Goal: Transaction & Acquisition: Purchase product/service

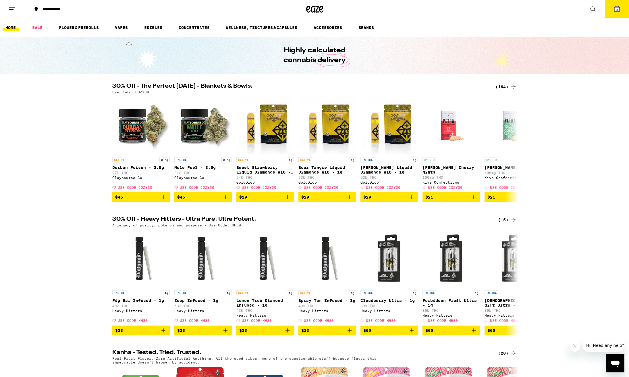
click at [503, 87] on div "(164)" at bounding box center [505, 86] width 21 height 7
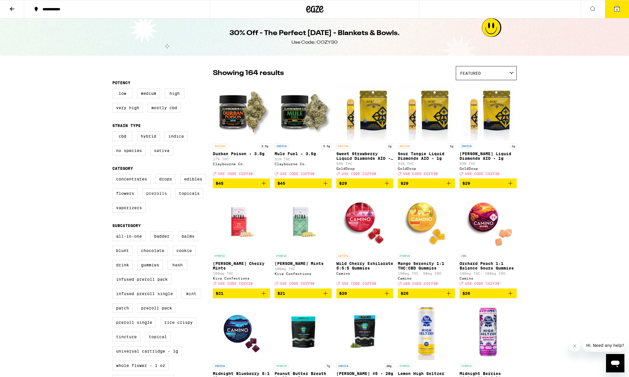
click at [162, 197] on label "Prerolls" at bounding box center [156, 193] width 28 height 10
click at [114, 175] on input "Prerolls" at bounding box center [113, 175] width 0 height 0
checkbox input "true"
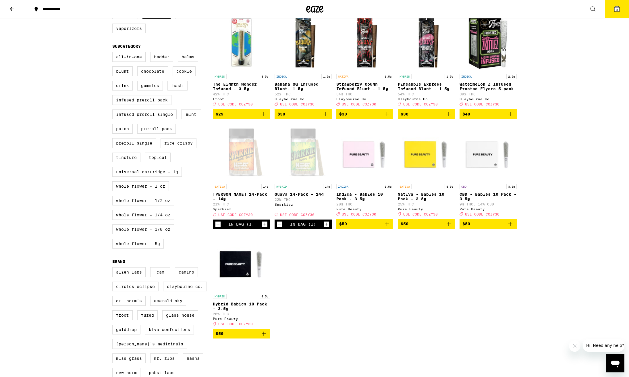
scroll to position [176, 0]
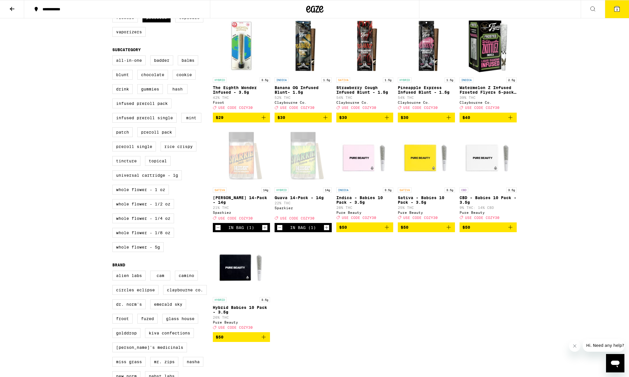
click at [616, 9] on span "3" at bounding box center [617, 9] width 2 height 3
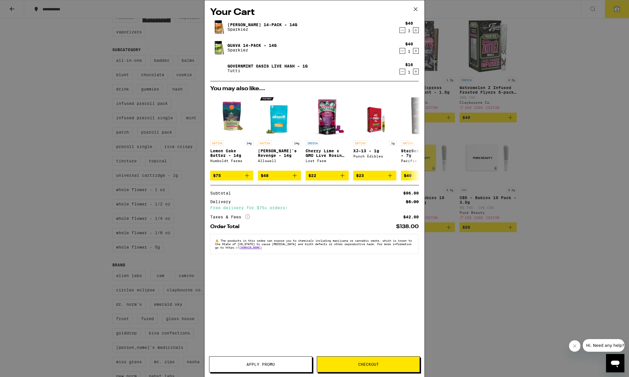
click at [403, 51] on icon "Decrement" at bounding box center [402, 50] width 5 height 7
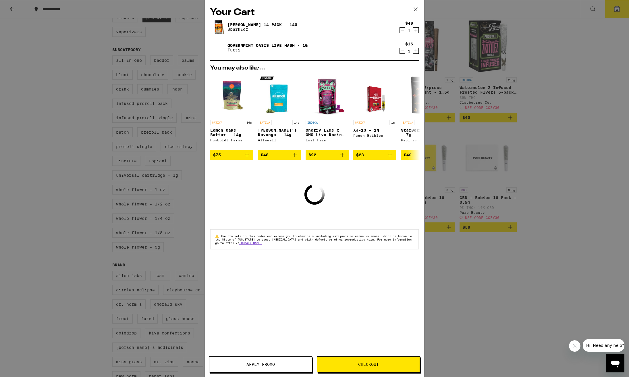
click at [402, 52] on icon "Decrement" at bounding box center [402, 50] width 5 height 7
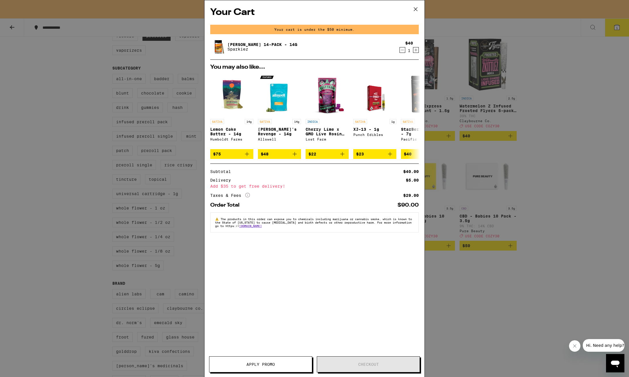
click at [556, 67] on div "Your Cart Your cart is under the $50 minimum. Jack 14-Pack - 14g Sparkiez $40 1…" at bounding box center [314, 188] width 629 height 377
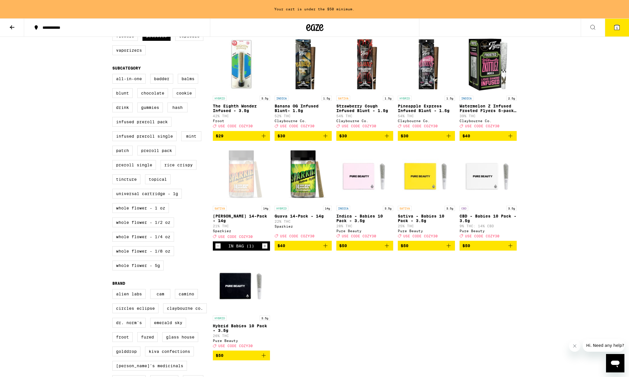
click at [616, 27] on span "1" at bounding box center [617, 27] width 2 height 3
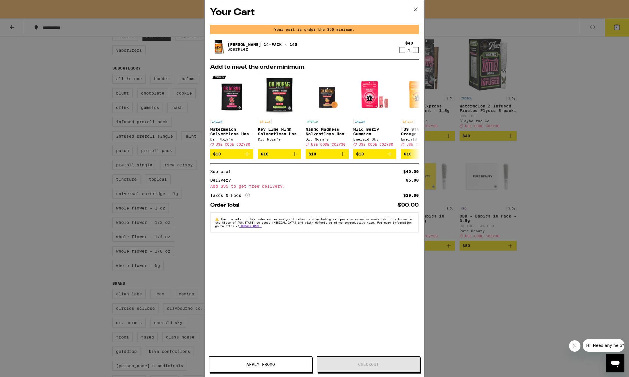
click at [416, 9] on icon at bounding box center [415, 9] width 9 height 9
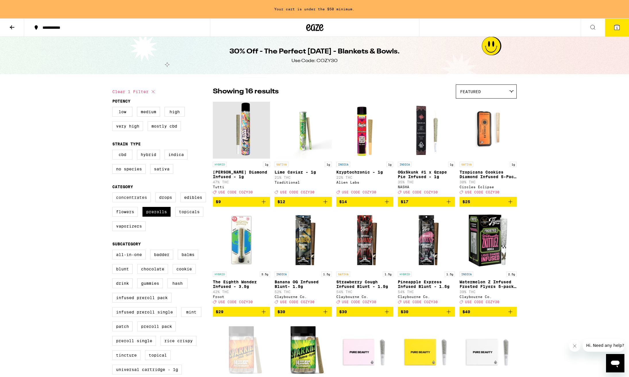
click at [134, 202] on label "Concentrates" at bounding box center [131, 197] width 38 height 10
click at [114, 193] on input "Concentrates" at bounding box center [113, 193] width 0 height 0
checkbox input "true"
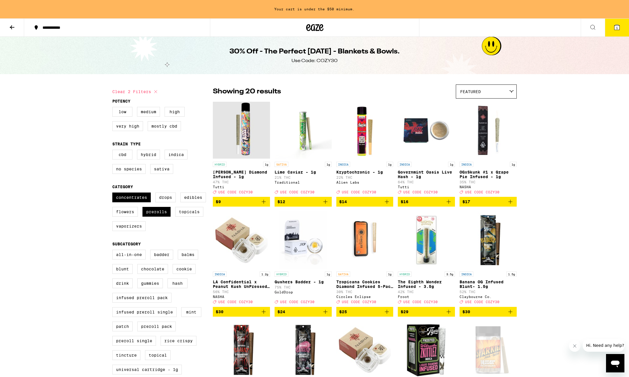
click at [449, 205] on icon "Add to bag" at bounding box center [448, 201] width 7 height 7
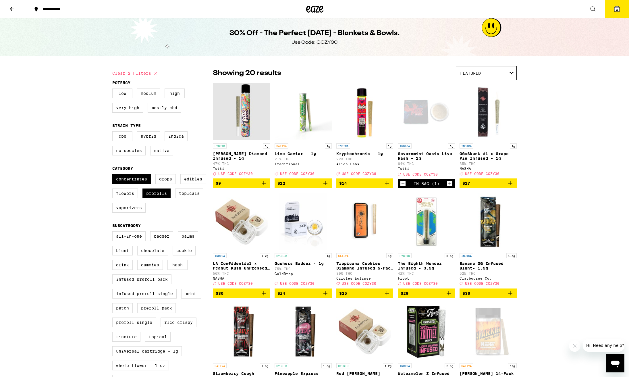
click at [450, 186] on icon "Increment" at bounding box center [449, 183] width 5 height 7
click at [617, 12] on icon at bounding box center [616, 8] width 7 height 7
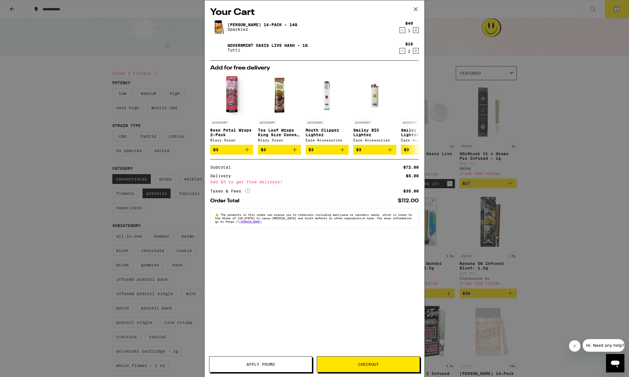
click at [525, 114] on div "Your Cart Jack 14-Pack - 14g Sparkiez $40 1 Governmint Oasis Live Hash - 1g Tut…" at bounding box center [314, 188] width 629 height 377
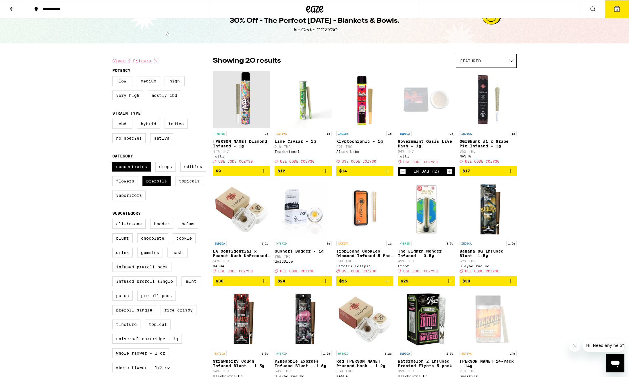
scroll to position [12, 0]
click at [154, 186] on label "Prerolls" at bounding box center [156, 181] width 28 height 10
click at [114, 163] on input "Prerolls" at bounding box center [113, 162] width 0 height 0
checkbox input "false"
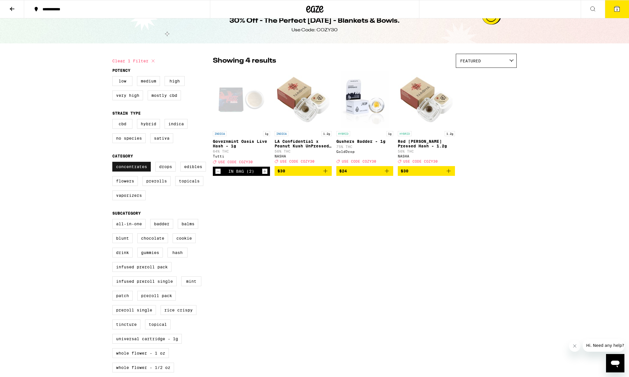
click at [135, 171] on label "Concentrates" at bounding box center [131, 167] width 38 height 10
click at [114, 163] on input "Concentrates" at bounding box center [113, 162] width 0 height 0
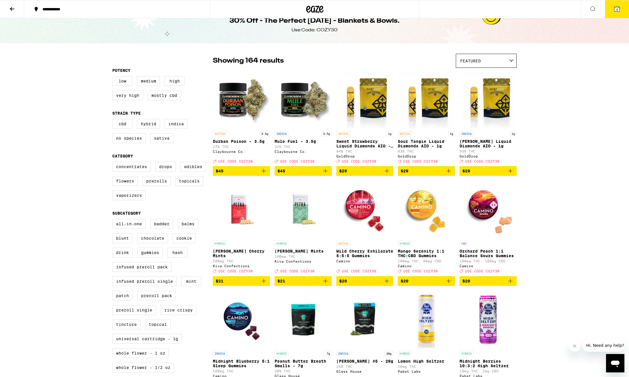
click at [615, 9] on icon at bounding box center [616, 8] width 5 height 5
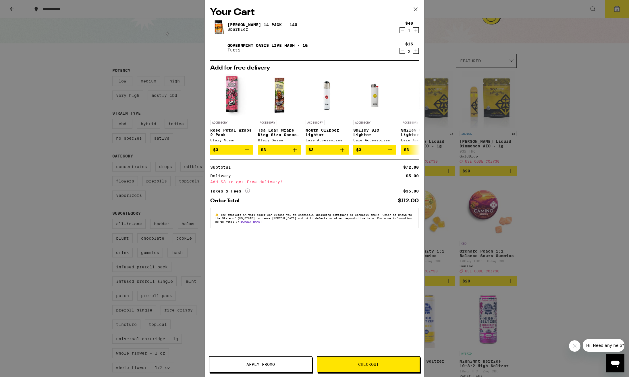
click at [404, 52] on icon "Decrement" at bounding box center [402, 50] width 5 height 7
click at [541, 90] on div "Your Cart Jack 14-Pack - 14g Sparkiez $40 1 Governmint Oasis Live Hash - 1g Tut…" at bounding box center [314, 188] width 629 height 377
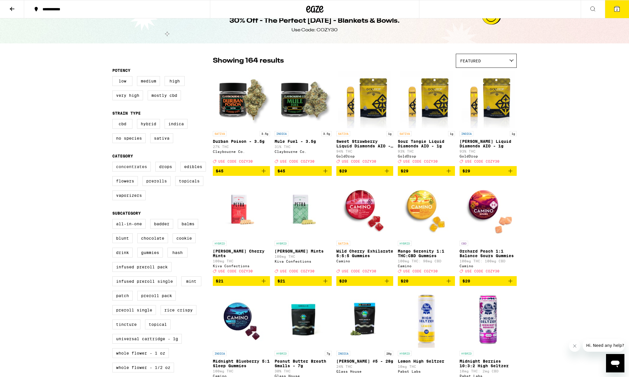
click at [132, 168] on label "Concentrates" at bounding box center [131, 167] width 38 height 10
click at [114, 163] on input "Concentrates" at bounding box center [113, 162] width 0 height 0
checkbox input "true"
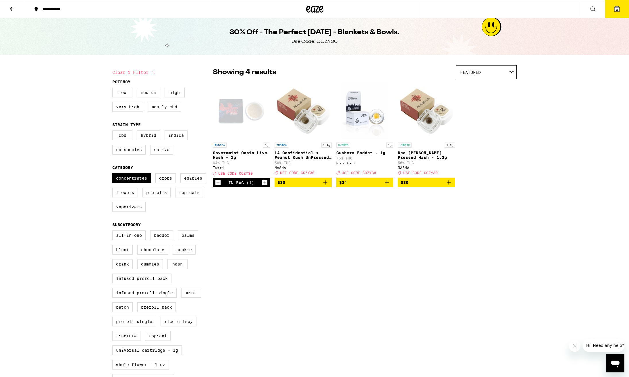
scroll to position [0, 0]
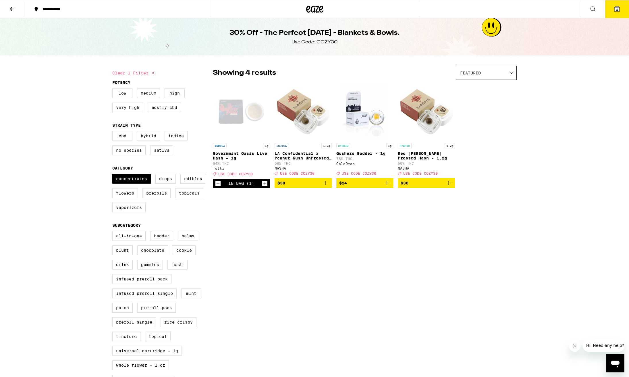
click at [326, 186] on icon "Add to bag" at bounding box center [325, 182] width 7 height 7
click at [618, 10] on icon at bounding box center [616, 8] width 5 height 5
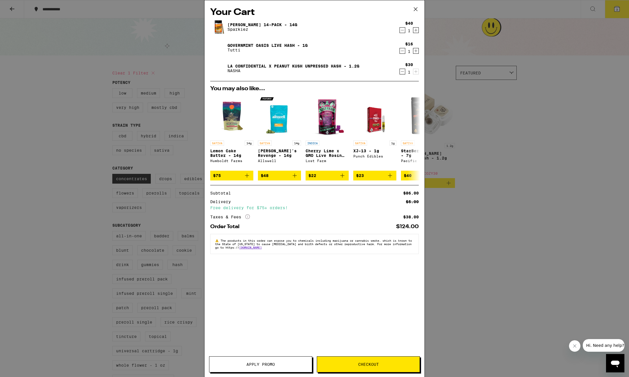
click at [262, 366] on span "Apply Promo" at bounding box center [260, 364] width 28 height 4
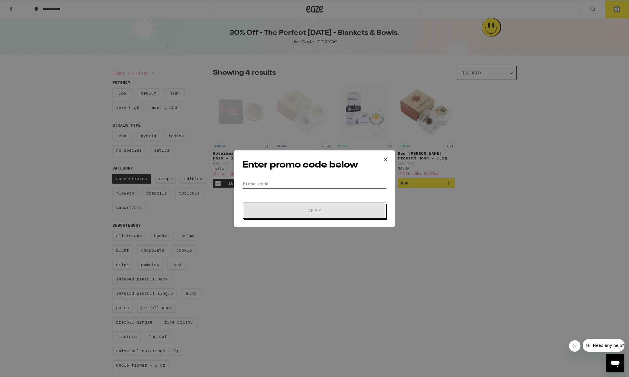
click at [259, 185] on input "Promo Code" at bounding box center [314, 183] width 144 height 9
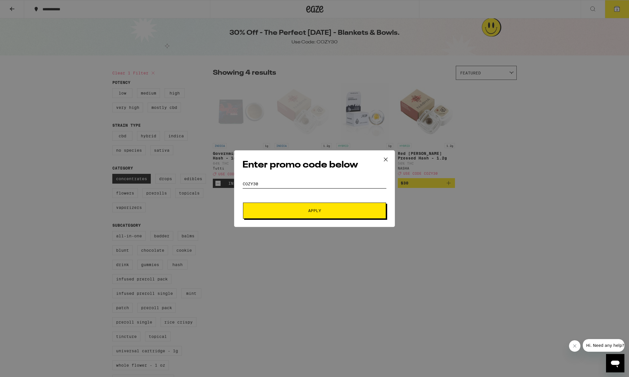
type input "cozy30"
click at [301, 211] on span "Apply" at bounding box center [314, 210] width 103 height 4
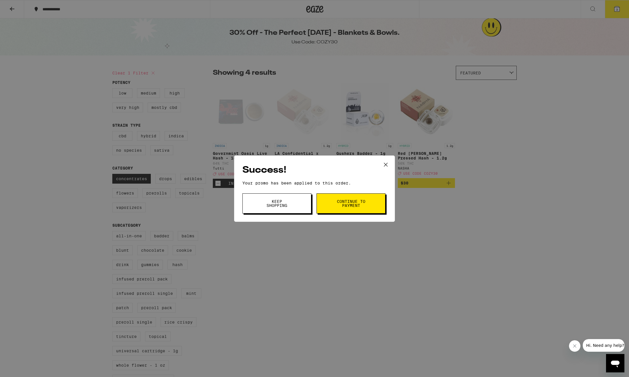
click at [386, 165] on icon at bounding box center [385, 163] width 3 height 3
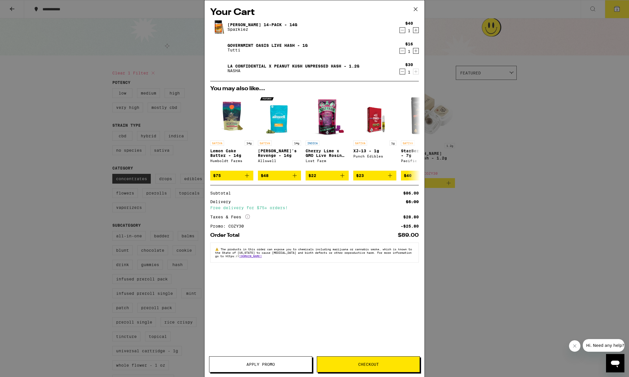
click at [403, 52] on icon "Decrement" at bounding box center [402, 50] width 5 height 7
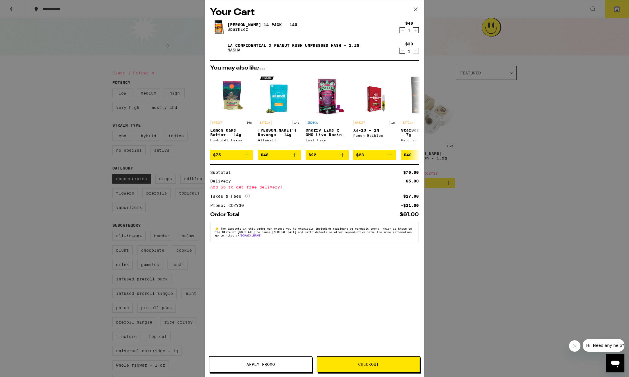
click at [401, 32] on icon "Decrement" at bounding box center [402, 30] width 5 height 7
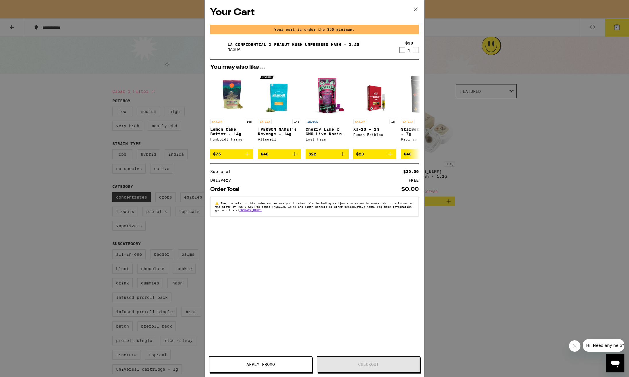
click at [401, 50] on icon "Decrement" at bounding box center [402, 50] width 5 height 7
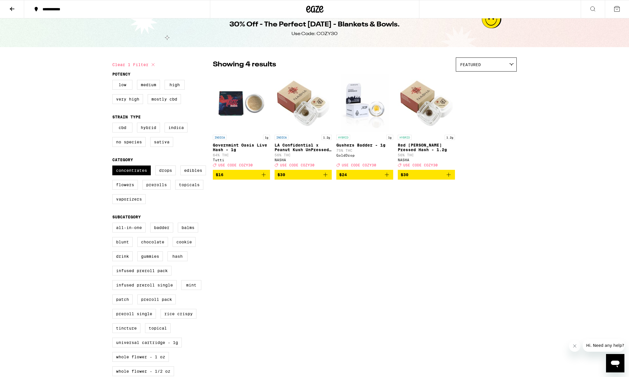
scroll to position [12, 0]
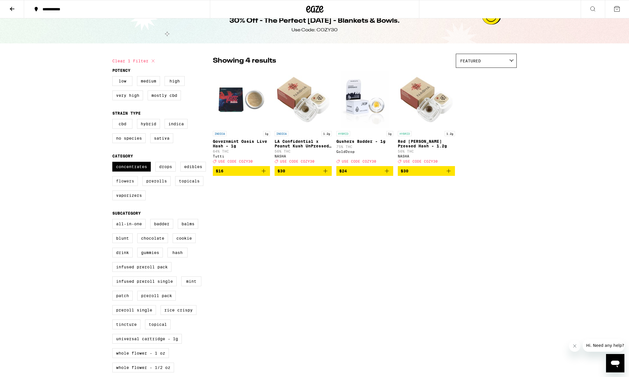
click at [129, 185] on label "Flowers" at bounding box center [125, 181] width 26 height 10
click at [114, 163] on input "Flowers" at bounding box center [113, 162] width 0 height 0
checkbox input "true"
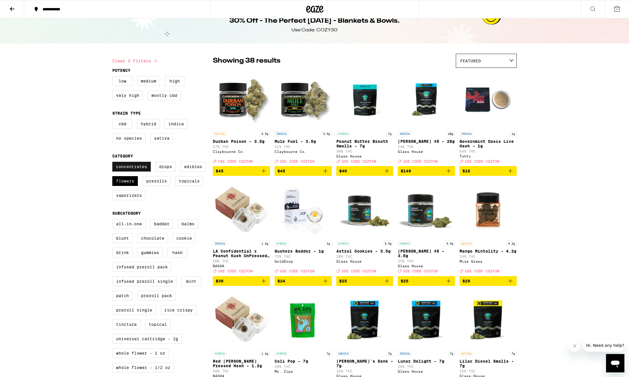
click at [130, 171] on label "Concentrates" at bounding box center [131, 167] width 38 height 10
click at [114, 163] on input "Concentrates" at bounding box center [113, 162] width 0 height 0
checkbox input "false"
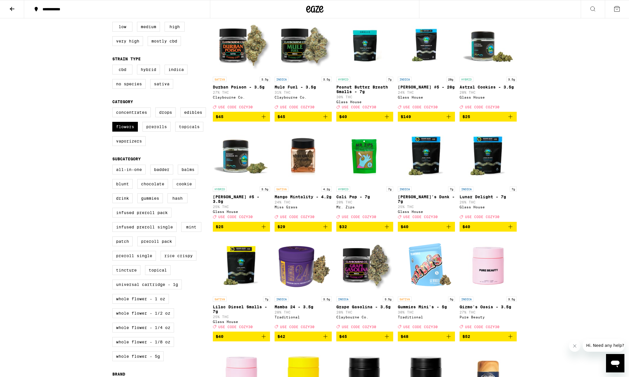
scroll to position [68, 0]
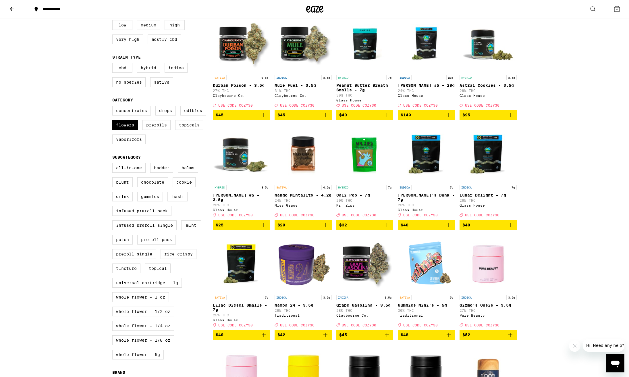
click at [146, 330] on label "Whole Flower - 1/4 oz" at bounding box center [143, 326] width 62 height 10
click at [114, 164] on input "Whole Flower - 1/4 oz" at bounding box center [113, 164] width 0 height 0
checkbox input "true"
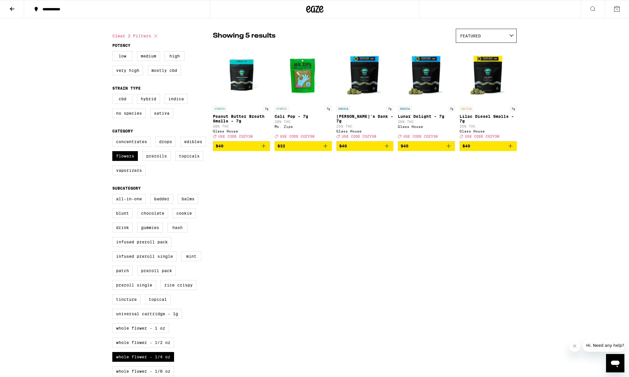
scroll to position [37, 0]
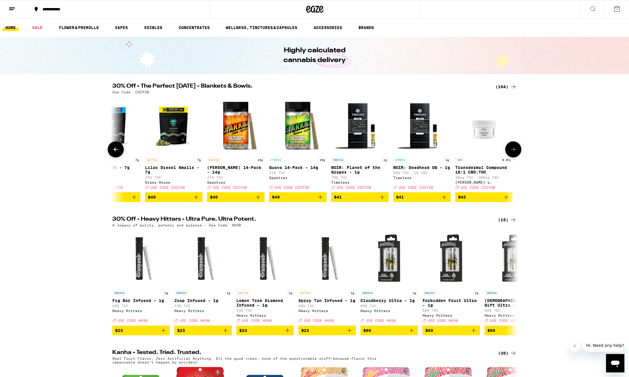
click at [258, 200] on icon "Add to bag" at bounding box center [258, 196] width 7 height 7
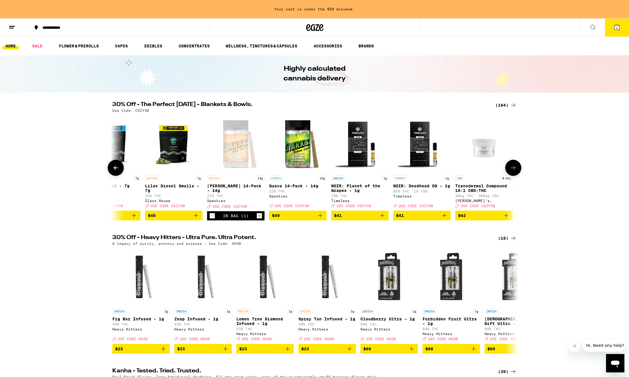
scroll to position [0, 7469]
click at [321, 219] on icon "Add to bag" at bounding box center [320, 215] width 7 height 7
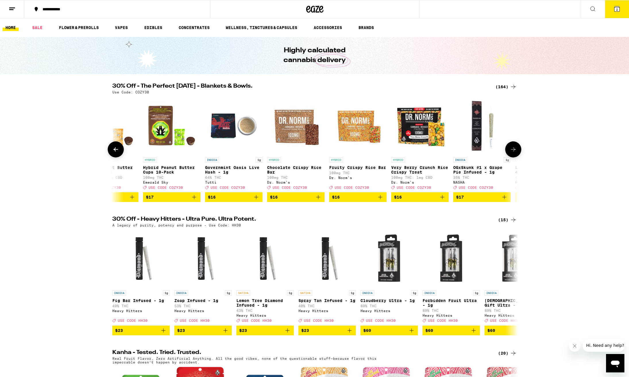
scroll to position [0, 3688]
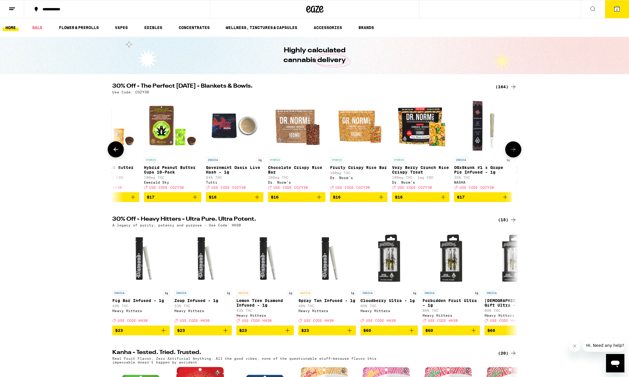
click at [257, 200] on icon "Add to bag" at bounding box center [256, 196] width 7 height 7
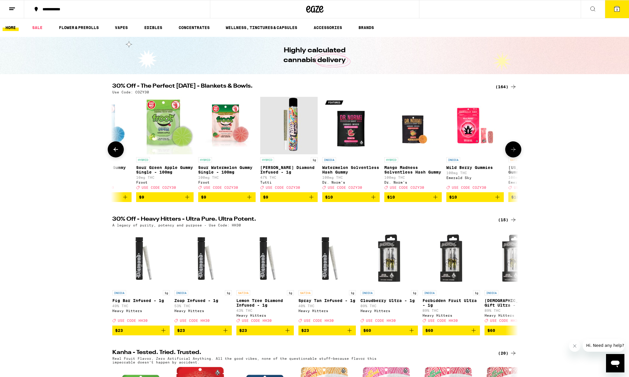
scroll to position [0, 1632]
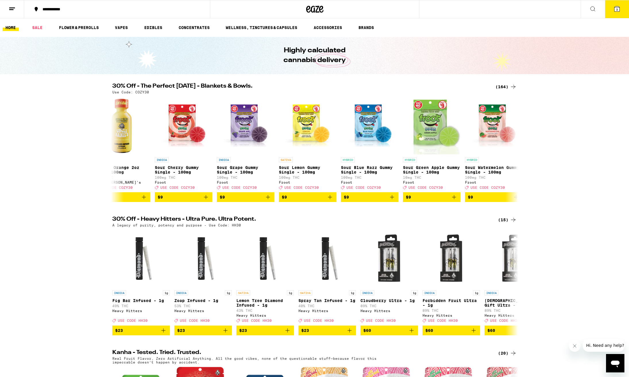
click at [504, 87] on div "(164)" at bounding box center [505, 86] width 21 height 7
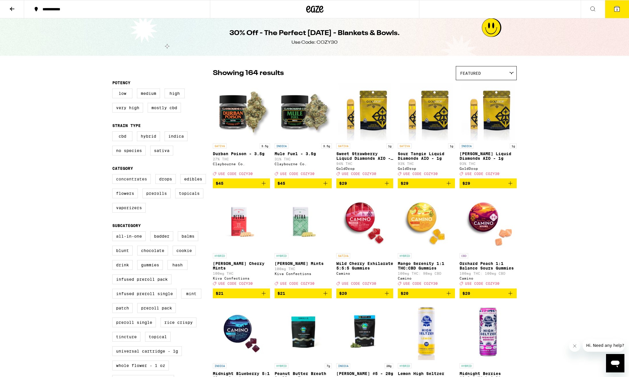
click at [126, 184] on label "Concentrates" at bounding box center [131, 179] width 38 height 10
click at [114, 175] on input "Concentrates" at bounding box center [113, 175] width 0 height 0
checkbox input "true"
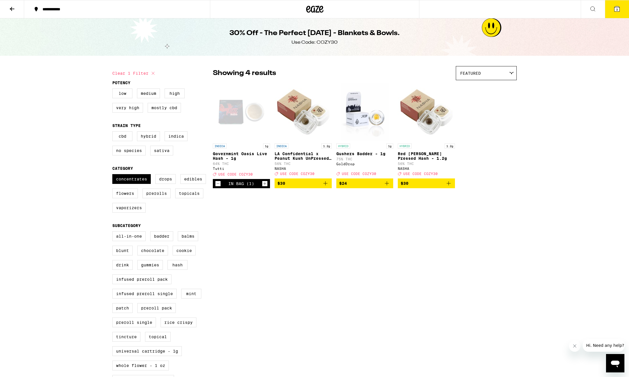
click at [620, 13] on button "3" at bounding box center [617, 9] width 24 height 18
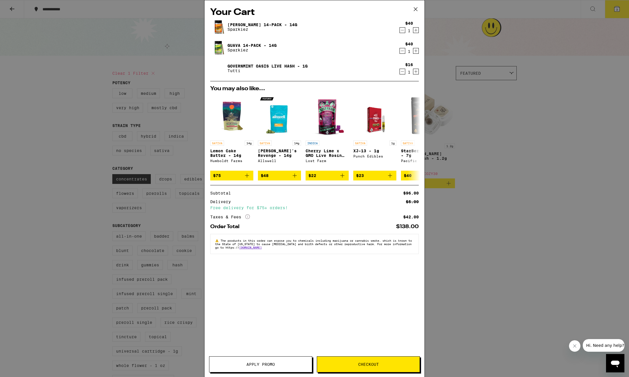
click at [253, 366] on span "Apply Promo" at bounding box center [260, 364] width 28 height 4
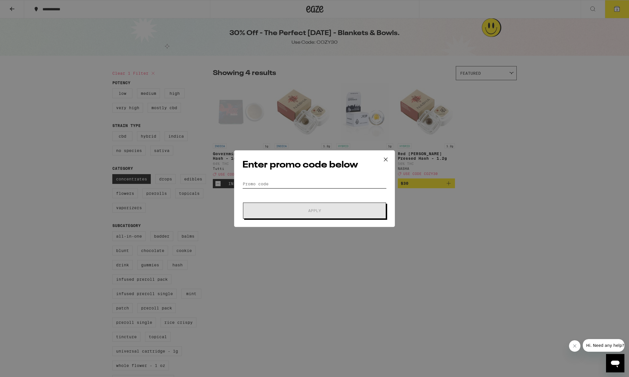
click at [273, 184] on input "Promo Code" at bounding box center [314, 183] width 144 height 9
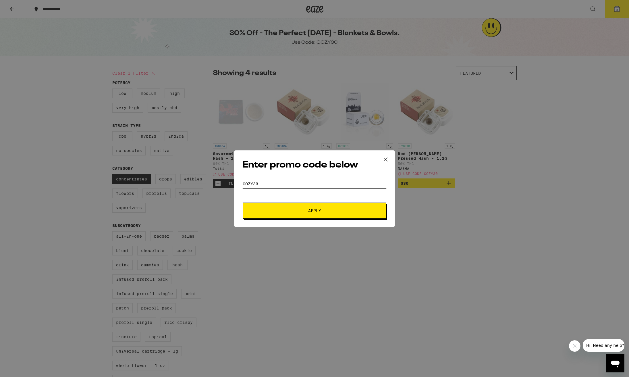
type input "cozy30"
click at [301, 210] on span "Apply" at bounding box center [314, 210] width 103 height 4
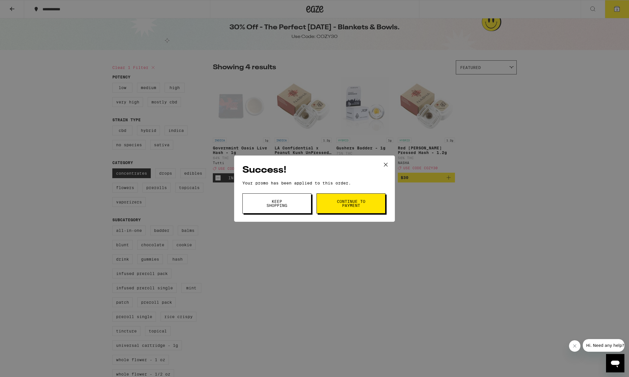
scroll to position [6, 0]
click at [413, 212] on div "Success! Your promo has been applied to this order. Promo Code cozy30 Keep Shop…" at bounding box center [314, 188] width 629 height 377
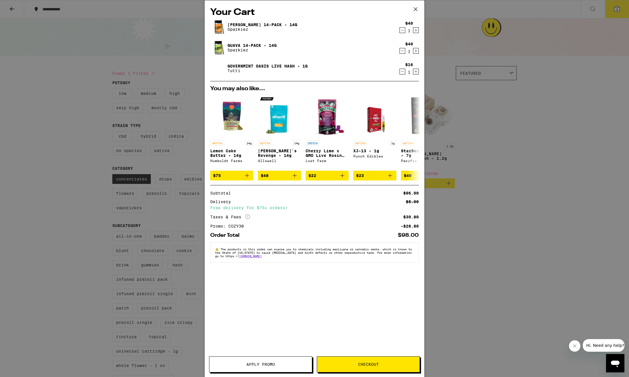
click at [416, 9] on icon at bounding box center [415, 9] width 9 height 9
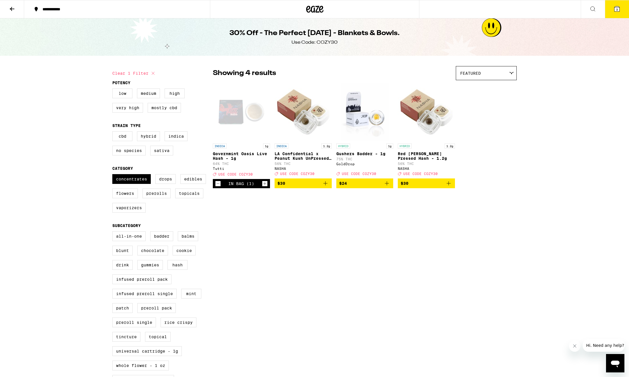
click at [621, 10] on button "3" at bounding box center [617, 9] width 24 height 18
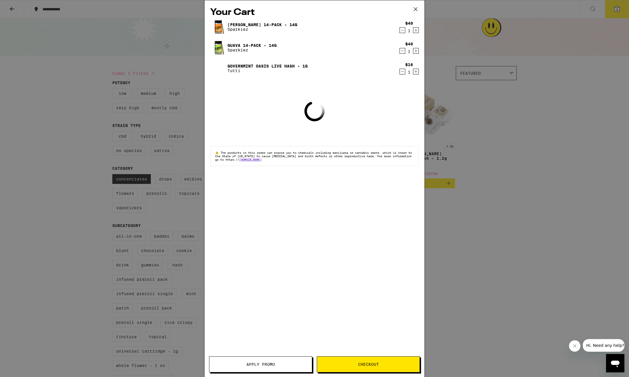
click at [402, 31] on icon "Decrement" at bounding box center [402, 30] width 5 height 7
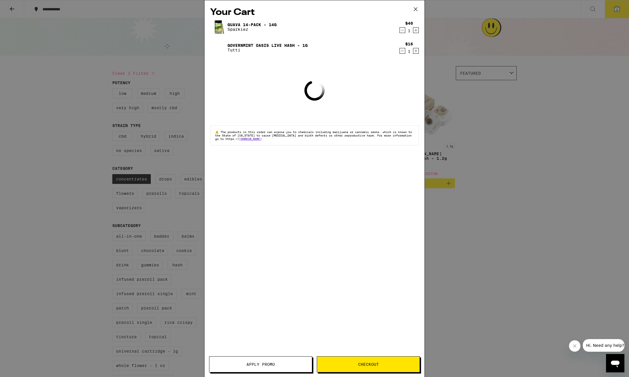
click at [402, 31] on icon "Decrement" at bounding box center [402, 30] width 5 height 7
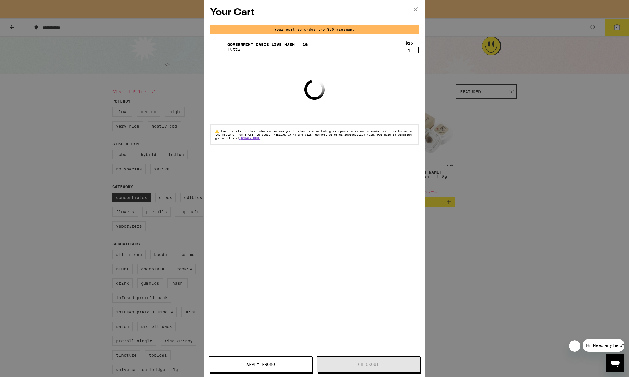
click at [402, 49] on icon "Decrement" at bounding box center [402, 50] width 5 height 7
